Goal: Task Accomplishment & Management: Manage account settings

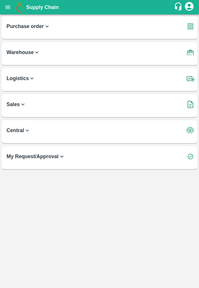
click at [8, 6] on icon "open drawer" at bounding box center [8, 7] width 6 height 6
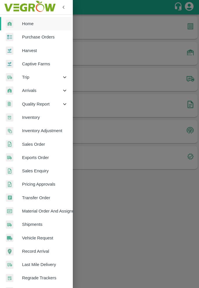
click at [43, 143] on span "Sales Order" at bounding box center [45, 144] width 46 height 6
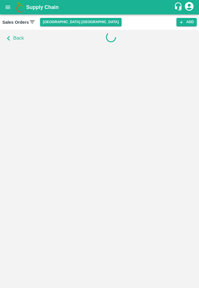
click at [58, 21] on button "[GEOGRAPHIC_DATA] [GEOGRAPHIC_DATA]" at bounding box center [80, 22] width 81 height 8
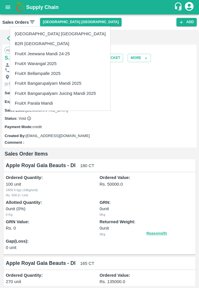
click at [47, 102] on li "FruitX Parala Mandi" at bounding box center [60, 103] width 100 height 10
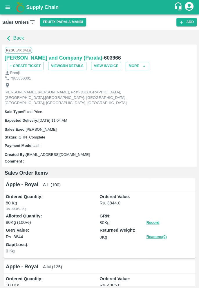
click at [7, 36] on icon "button" at bounding box center [9, 39] width 10 height 10
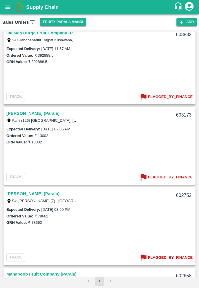
scroll to position [723, 0]
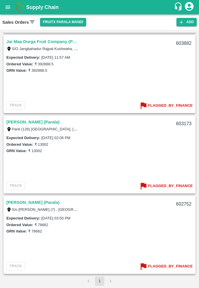
click at [171, 105] on b "Flagged_By_Finance" at bounding box center [170, 106] width 45 height 7
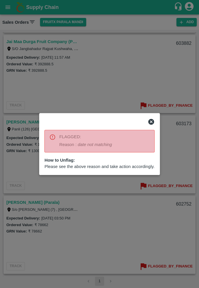
click at [94, 220] on div at bounding box center [99, 144] width 199 height 288
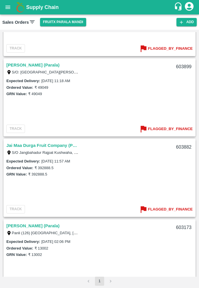
scroll to position [618, 0]
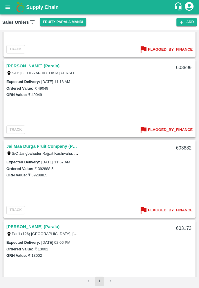
click at [168, 51] on b "Flagged_By_Finance" at bounding box center [170, 49] width 45 height 7
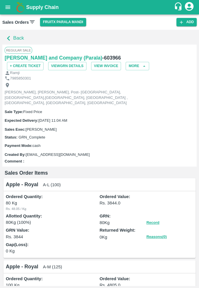
click at [12, 36] on icon "button" at bounding box center [9, 39] width 10 height 10
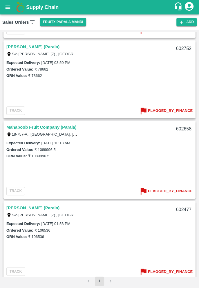
scroll to position [887, 0]
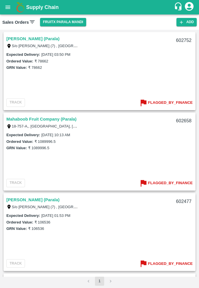
click at [169, 101] on b "Flagged_By_Finance" at bounding box center [170, 103] width 45 height 7
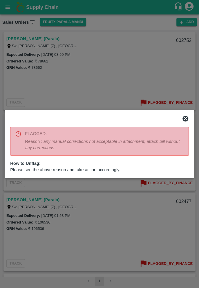
click at [100, 217] on div at bounding box center [99, 144] width 199 height 288
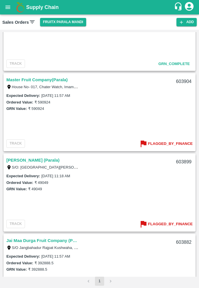
scroll to position [523, 0]
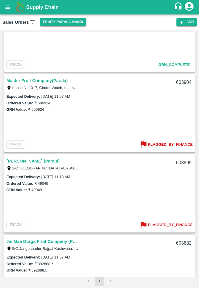
click at [167, 145] on b "Flagged_By_Finance" at bounding box center [170, 145] width 45 height 7
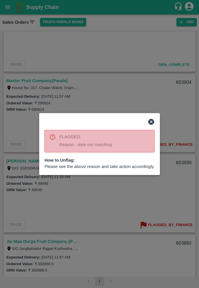
click at [65, 166] on span "Please see the above reason and take action accordingly." at bounding box center [99, 167] width 110 height 6
click at [57, 140] on div "FLAGGED: Reason : date not matching" at bounding box center [99, 141] width 110 height 23
click at [63, 144] on p "Reason : date not matching" at bounding box center [85, 145] width 53 height 6
click at [52, 139] on icon at bounding box center [52, 137] width 5 height 5
click at [50, 184] on div at bounding box center [99, 144] width 199 height 288
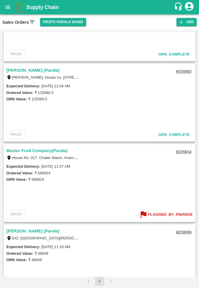
scroll to position [457, 0]
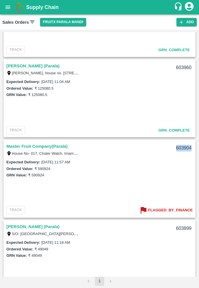
copy div "603904"
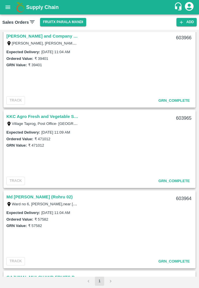
scroll to position [0, 0]
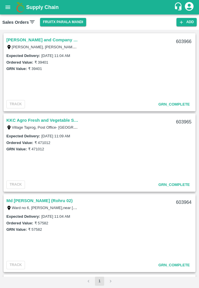
click at [9, 6] on icon "open drawer" at bounding box center [8, 7] width 6 height 6
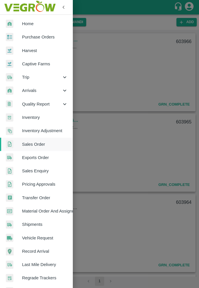
click at [47, 145] on span "Sales Order" at bounding box center [45, 144] width 46 height 6
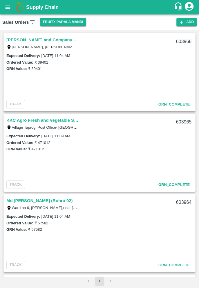
click at [112, 281] on li "pagination navigation" at bounding box center [110, 281] width 11 height 9
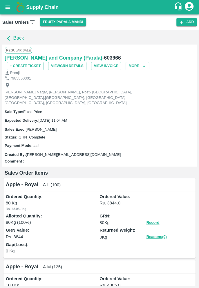
click at [10, 37] on icon "button" at bounding box center [9, 39] width 10 height 10
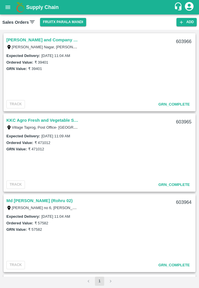
click at [8, 6] on icon "open drawer" at bounding box center [8, 7] width 6 height 6
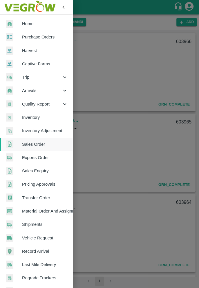
click at [130, 196] on div at bounding box center [99, 144] width 199 height 288
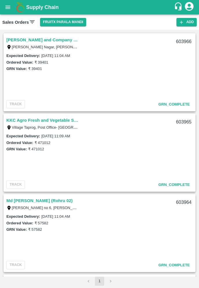
click at [10, 9] on icon "open drawer" at bounding box center [8, 7] width 6 height 6
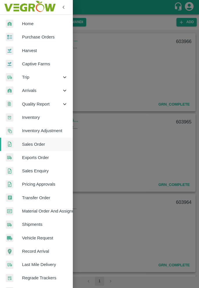
click at [95, 128] on div at bounding box center [99, 144] width 199 height 288
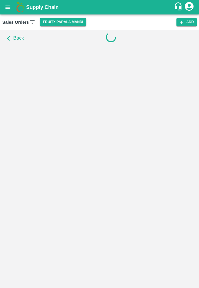
click at [9, 39] on icon "button" at bounding box center [9, 39] width 10 height 10
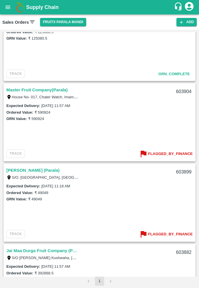
scroll to position [513, 0]
click at [168, 154] on b "Flagged_By_Finance" at bounding box center [170, 154] width 45 height 7
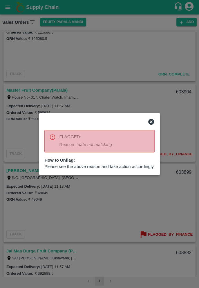
click at [153, 123] on icon at bounding box center [150, 121] width 7 height 7
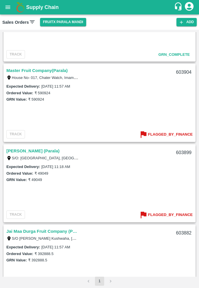
scroll to position [527, 0]
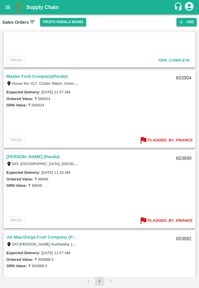
click at [165, 141] on b "Flagged_By_Finance" at bounding box center [170, 140] width 45 height 7
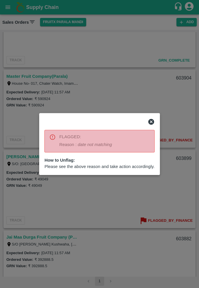
click at [154, 124] on icon at bounding box center [151, 122] width 6 height 6
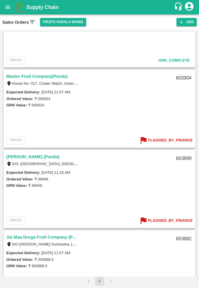
click at [169, 222] on b "Flagged_By_Finance" at bounding box center [170, 221] width 45 height 7
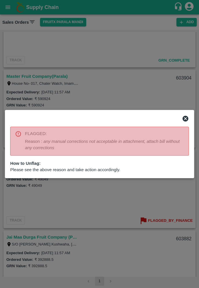
click at [92, 203] on div at bounding box center [99, 144] width 199 height 288
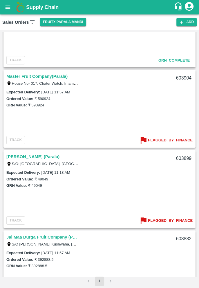
click at [175, 219] on b "Flagged_By_Finance" at bounding box center [170, 221] width 45 height 7
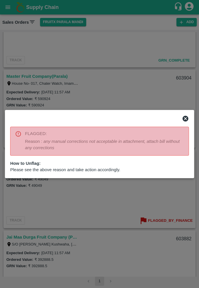
click at [185, 120] on icon at bounding box center [185, 119] width 6 height 6
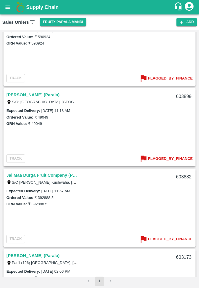
scroll to position [588, 0]
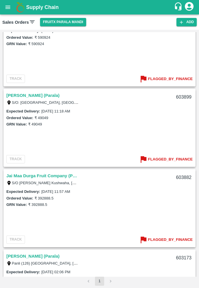
click at [170, 159] on b "Flagged_By_Finance" at bounding box center [170, 159] width 45 height 7
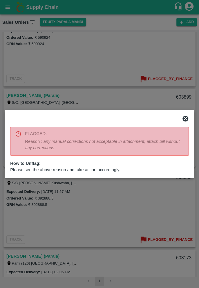
click at [20, 92] on div at bounding box center [99, 144] width 199 height 288
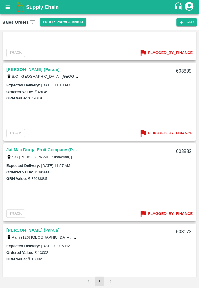
scroll to position [615, 0]
click at [155, 49] on button "Flagged_By_Finance" at bounding box center [165, 53] width 54 height 10
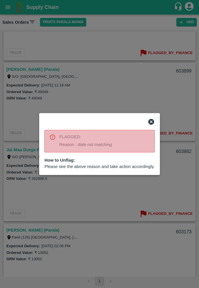
click at [95, 204] on div at bounding box center [99, 144] width 199 height 288
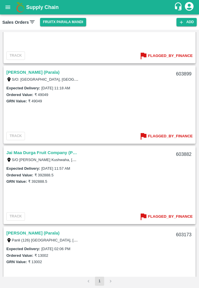
scroll to position [621, 0]
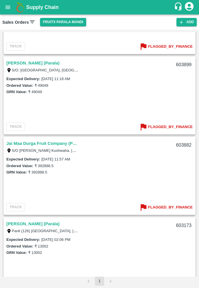
click at [167, 127] on b "Flagged_By_Finance" at bounding box center [170, 127] width 45 height 7
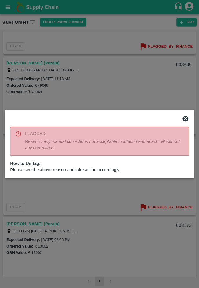
click at [115, 211] on div at bounding box center [99, 144] width 199 height 288
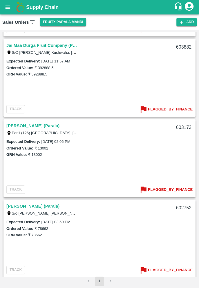
scroll to position [720, 0]
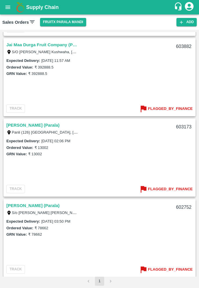
click at [168, 108] on b "Flagged_By_Finance" at bounding box center [170, 109] width 45 height 7
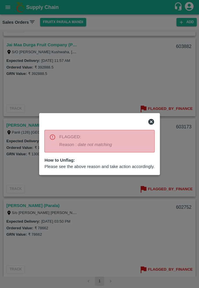
click at [69, 202] on div at bounding box center [99, 144] width 199 height 288
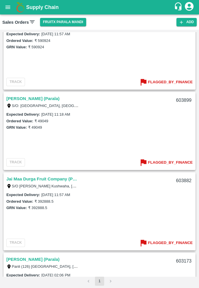
scroll to position [585, 0]
click at [164, 162] on b "Flagged_By_Finance" at bounding box center [170, 163] width 45 height 7
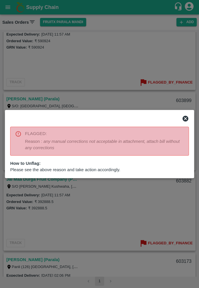
click at [115, 204] on div at bounding box center [99, 144] width 199 height 288
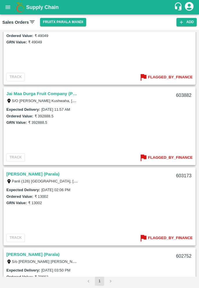
scroll to position [670, 0]
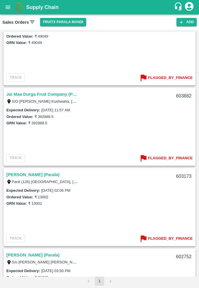
click at [170, 158] on b "Flagged_By_Finance" at bounding box center [170, 158] width 45 height 7
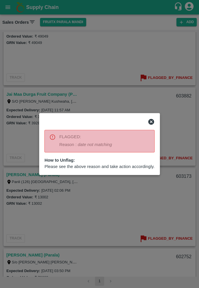
click at [174, 67] on div at bounding box center [99, 144] width 199 height 288
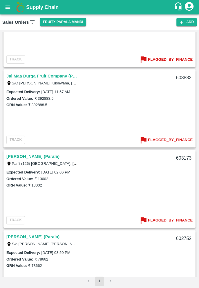
scroll to position [688, 0]
click at [178, 140] on b "Flagged_By_Finance" at bounding box center [170, 140] width 45 height 7
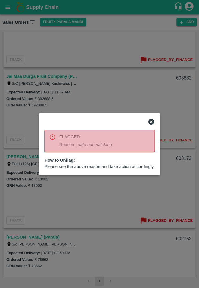
click at [154, 122] on icon at bounding box center [151, 122] width 6 height 6
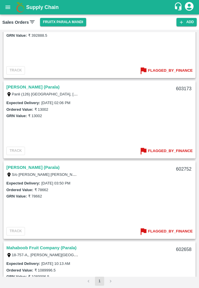
scroll to position [760, 0]
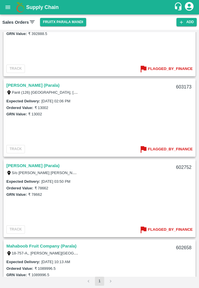
click at [173, 151] on b "Flagged_By_Finance" at bounding box center [170, 149] width 45 height 7
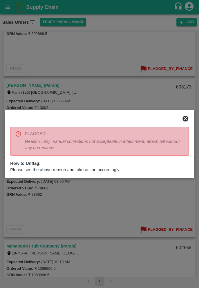
click at [144, 197] on div at bounding box center [99, 144] width 199 height 288
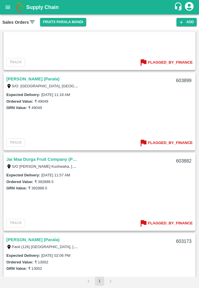
scroll to position [605, 0]
click at [171, 142] on b "Flagged_By_Finance" at bounding box center [170, 143] width 45 height 7
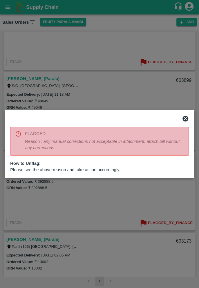
click at [146, 197] on div at bounding box center [99, 144] width 199 height 288
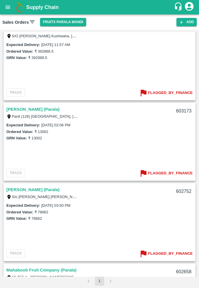
scroll to position [739, 0]
